Goal: Information Seeking & Learning: Learn about a topic

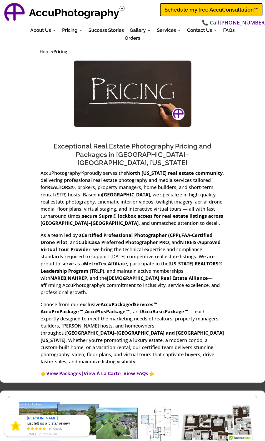
click at [144, 71] on link "AccuBasic Package" at bounding box center [154, 70] width 53 height 18
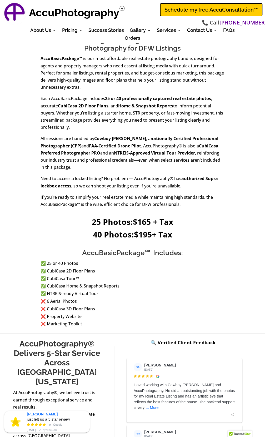
scroll to position [189, 0]
click at [148, 57] on link "AccuPlusPackage" at bounding box center [154, 56] width 53 height 11
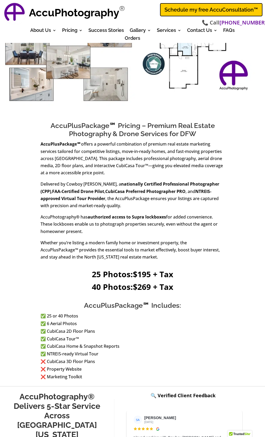
scroll to position [105, 0]
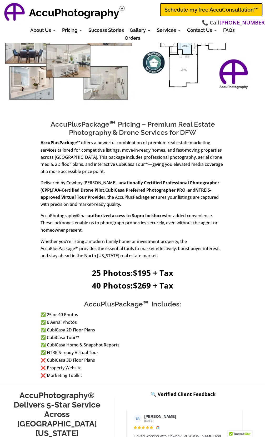
click at [76, 66] on link "AccuDrone Services" at bounding box center [91, 67] width 53 height 18
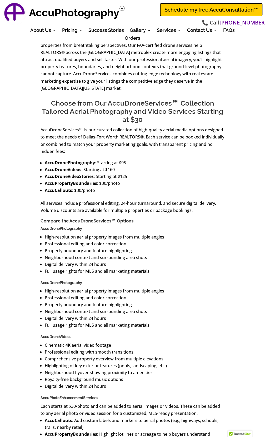
scroll to position [210, 0]
